Goal: Task Accomplishment & Management: Use online tool/utility

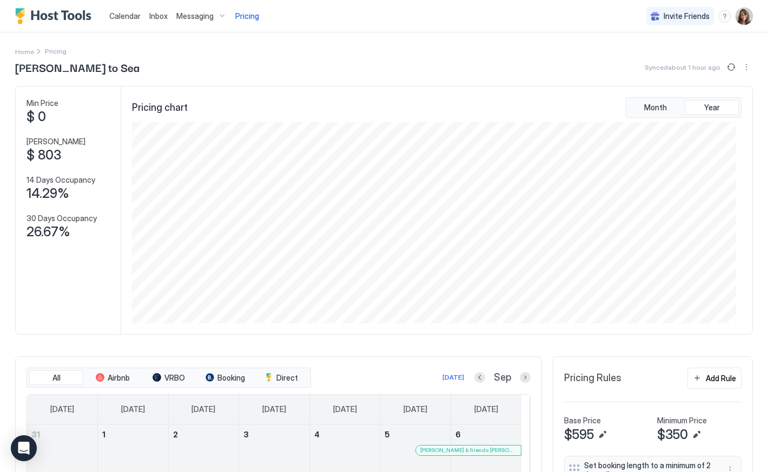
click at [196, 14] on span "Messaging" at bounding box center [194, 16] width 37 height 10
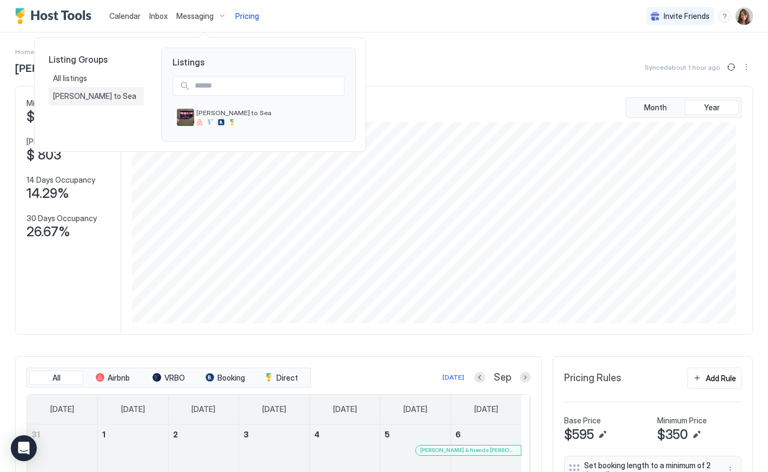
click at [77, 99] on span "[PERSON_NAME] to Sea" at bounding box center [95, 96] width 85 height 10
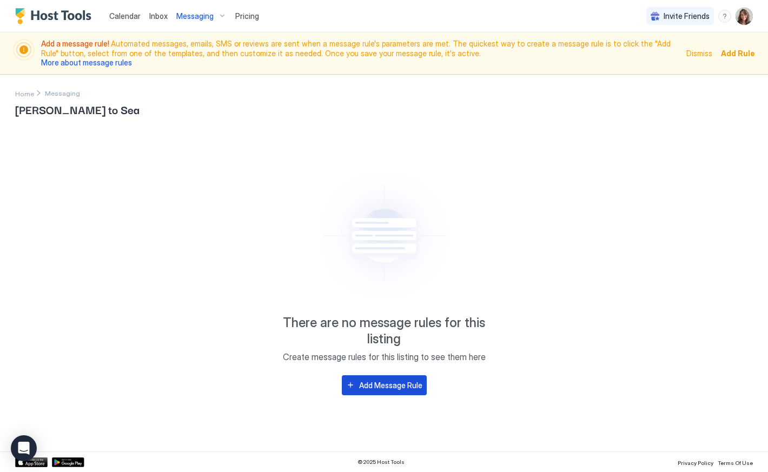
click at [392, 383] on div "Add Message Rule" at bounding box center [390, 385] width 63 height 11
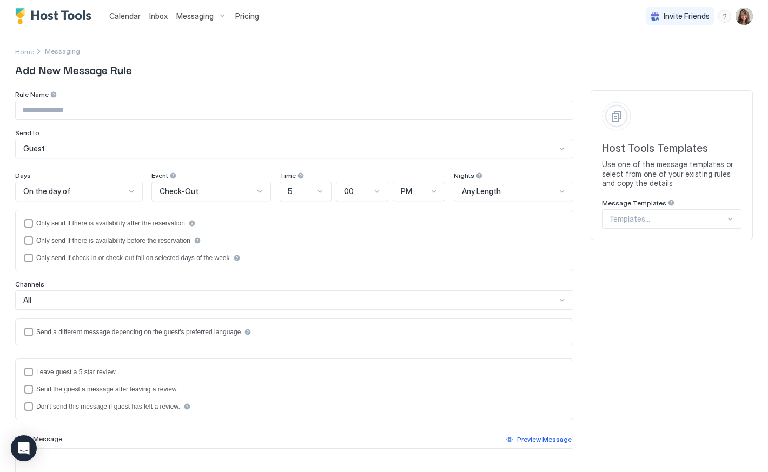
click at [113, 192] on div "On the day of" at bounding box center [74, 192] width 102 height 10
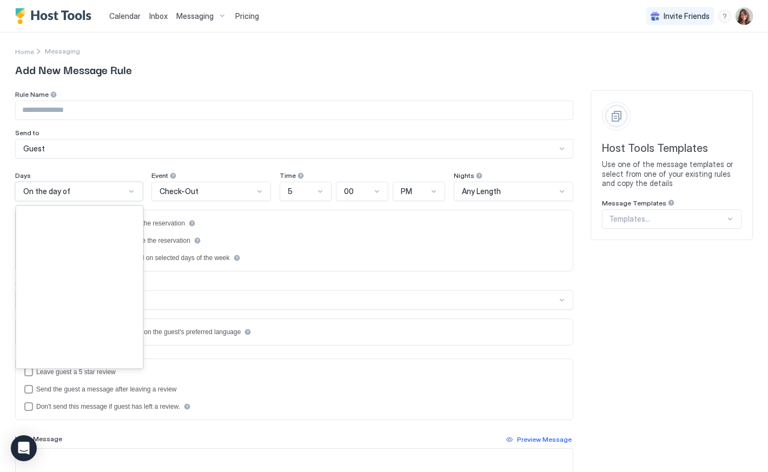
scroll to position [2222, 0]
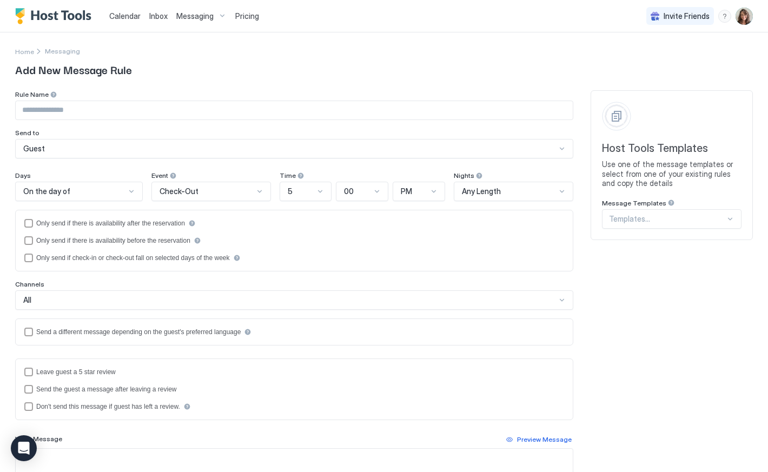
click at [599, 260] on div "Rule Name Send to Guest Days On the day of Event Check-Out Time 5 00 PM Nights …" at bounding box center [384, 367] width 738 height 554
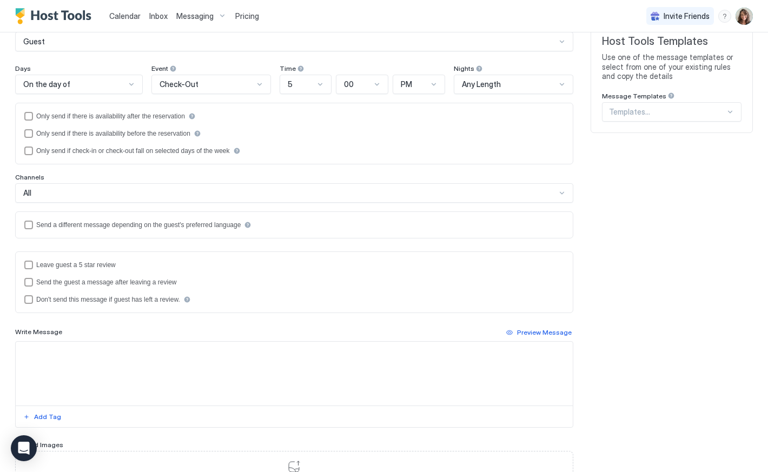
scroll to position [0, 0]
